Goal: Transaction & Acquisition: Obtain resource

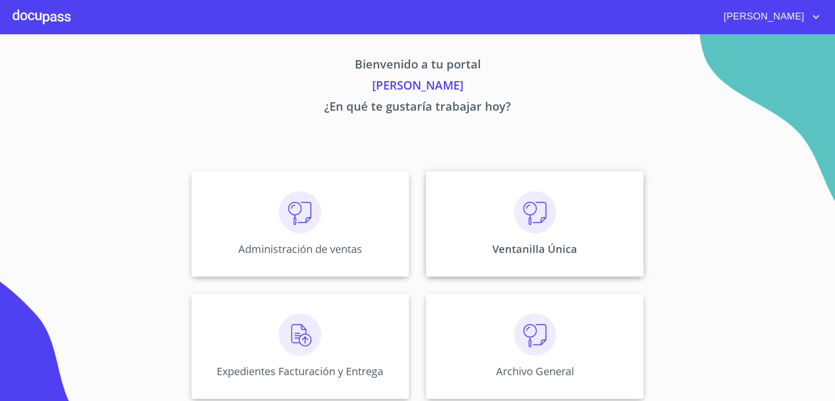
click at [518, 201] on img at bounding box center [535, 212] width 42 height 42
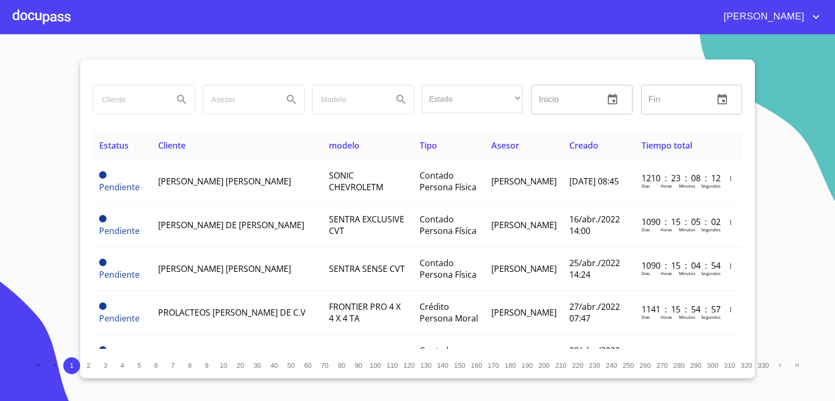
click at [129, 92] on input "search" at bounding box center [129, 99] width 72 height 28
type input "[PERSON_NAME]"
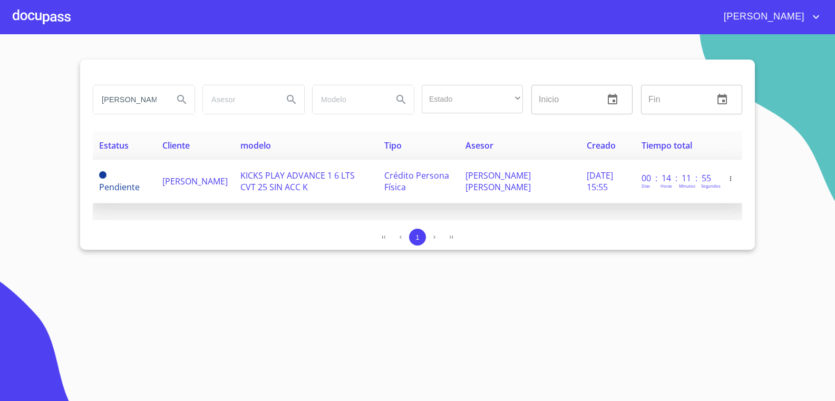
click at [260, 171] on span "KICKS PLAY ADVANCE 1 6 LTS CVT 25 SIN ACC K" at bounding box center [297, 181] width 114 height 23
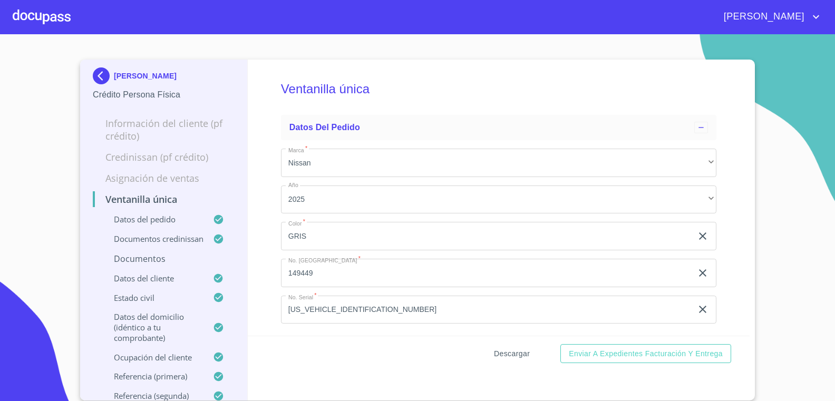
click at [522, 351] on span "Descargar" at bounding box center [512, 353] width 36 height 13
